Goal: Find specific page/section: Find specific page/section

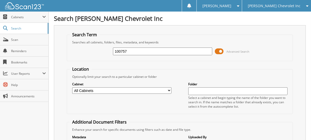
type input "100757"
click at [284, 6] on span "[PERSON_NAME] Chevrolet Inc" at bounding box center [273, 5] width 53 height 3
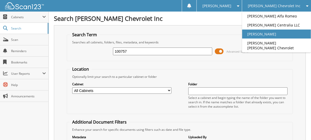
click at [283, 36] on link "[PERSON_NAME]" at bounding box center [276, 34] width 69 height 9
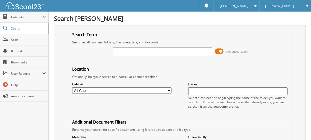
click at [132, 50] on input "text" at bounding box center [162, 52] width 99 height 8
click at [18, 40] on span "Scan" at bounding box center [28, 40] width 35 height 4
